Goal: Find specific page/section: Find specific page/section

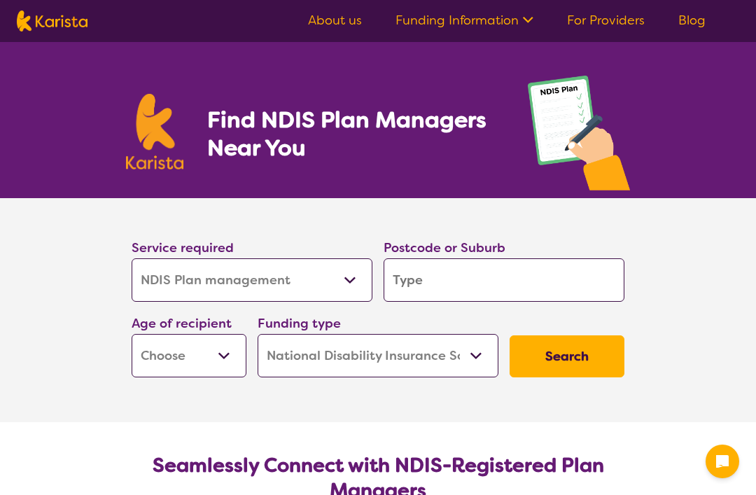
select select "NDIS Plan management"
select select "NDIS"
select select "NDIS Plan management"
select select "NDIS"
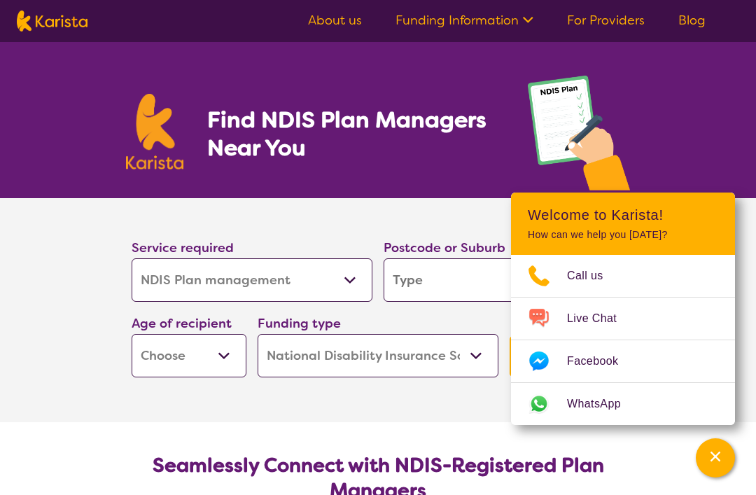
click at [438, 284] on input "search" at bounding box center [504, 279] width 241 height 43
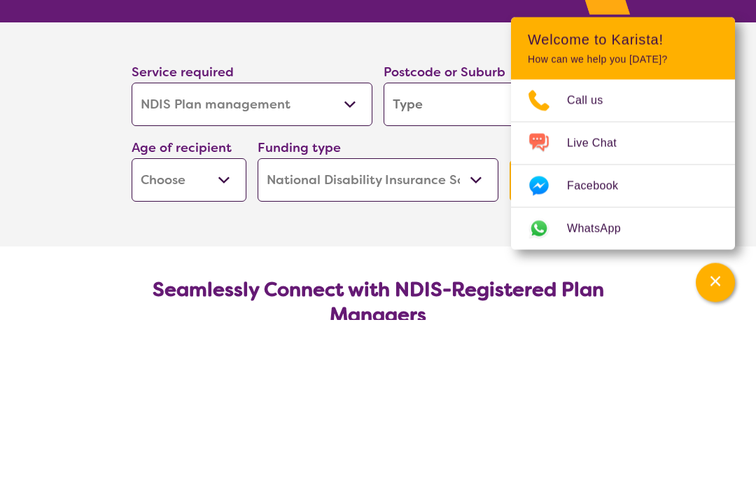
type input "3"
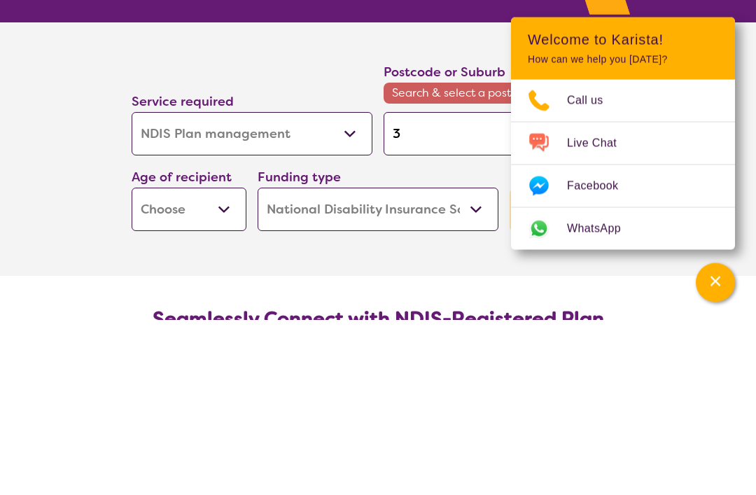
type input "32"
type input "328"
type input "3280"
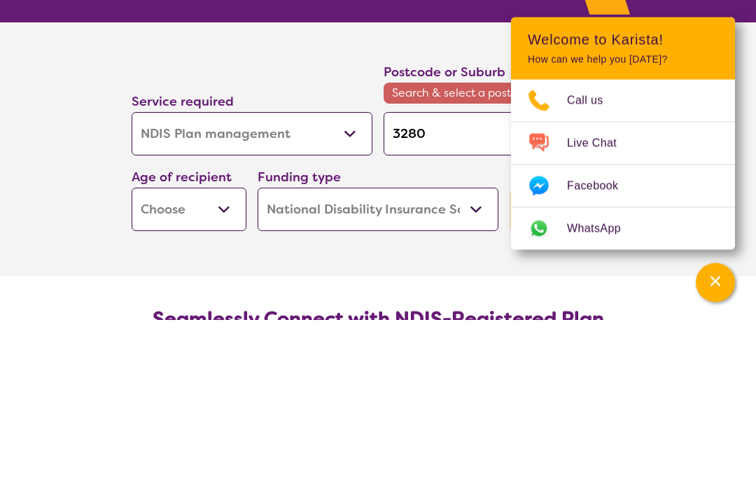
type input "3280"
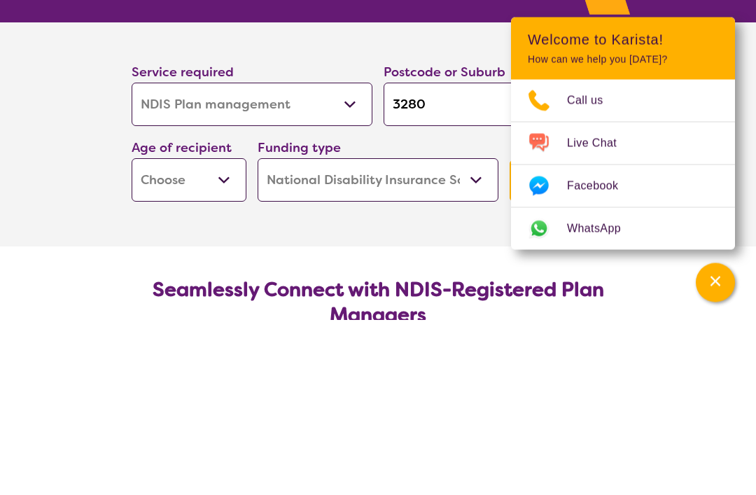
scroll to position [176, 0]
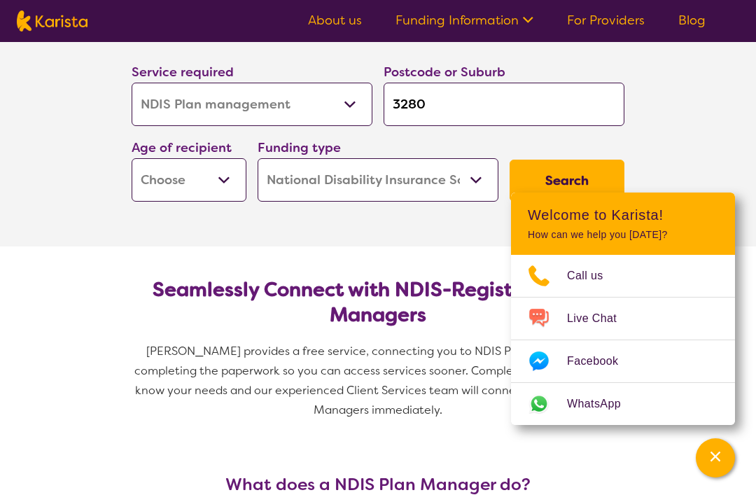
type input "3280"
click at [228, 173] on select "Early Childhood - 0 to 9 Child - 10 to 11 Adolescent - 12 to 17 Adult - 18 to 6…" at bounding box center [189, 179] width 115 height 43
select select "AG"
click at [683, 134] on section "Service required Allied Health Assistant Assessment ([MEDICAL_DATA] or [MEDICAL…" at bounding box center [378, 134] width 756 height 224
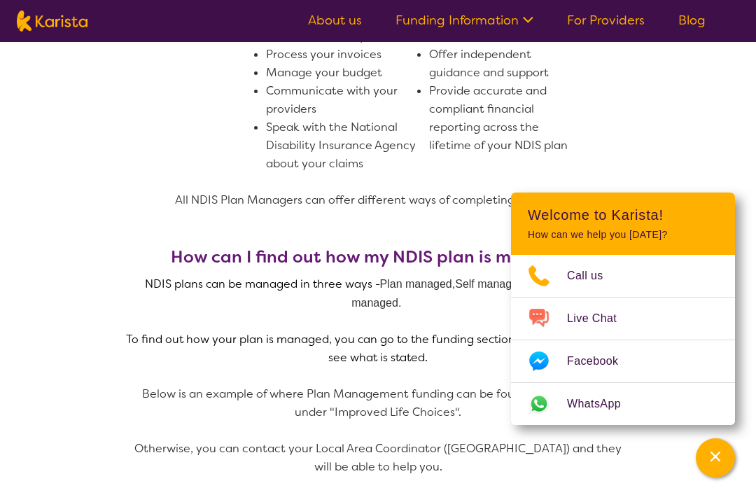
scroll to position [688, 0]
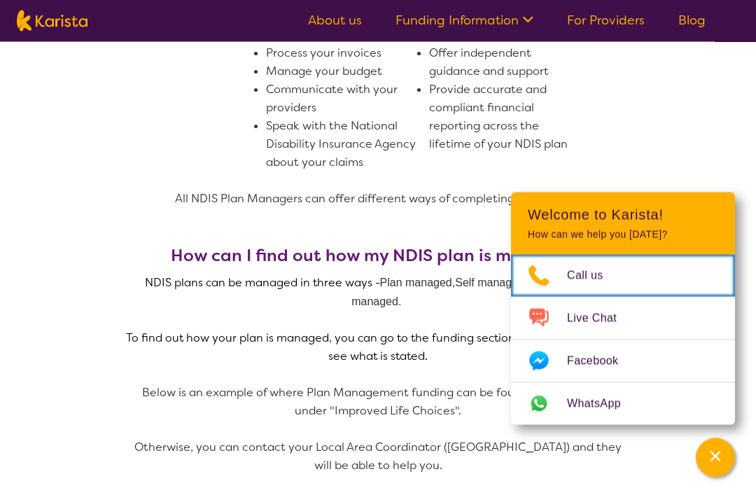
click at [607, 286] on span "Call us" at bounding box center [593, 275] width 53 height 21
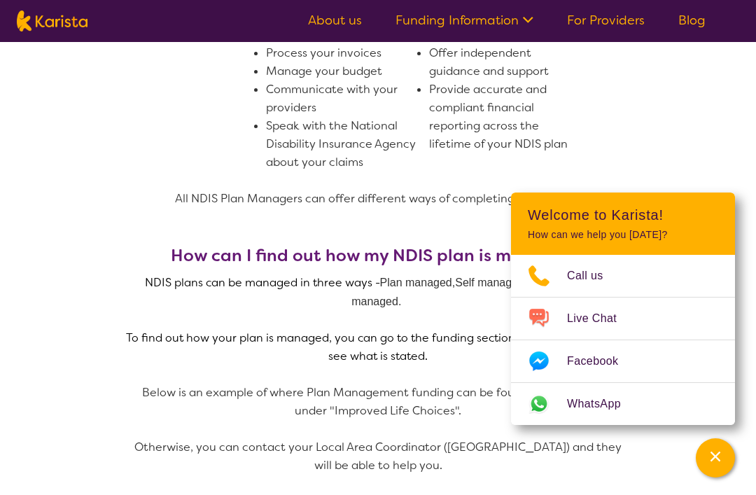
click at [692, 178] on section "What does a NDIS Plan Manager do? Plan Managers are NDIS-registered providers w…" at bounding box center [378, 435] width 756 height 1015
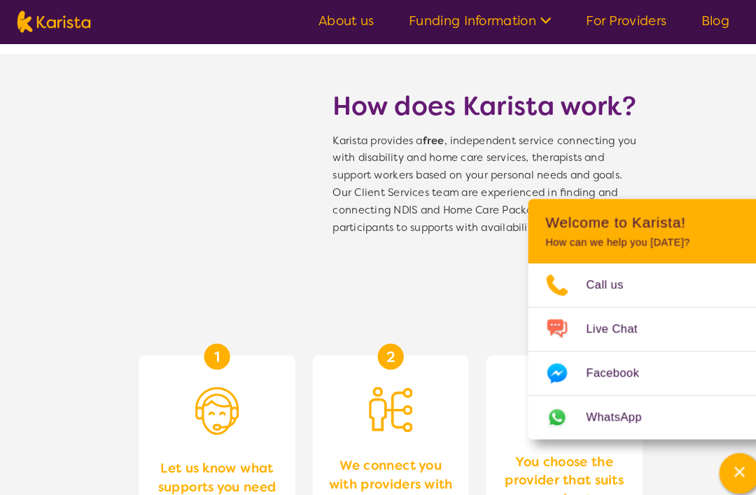
scroll to position [1577, 0]
